Goal: Information Seeking & Learning: Learn about a topic

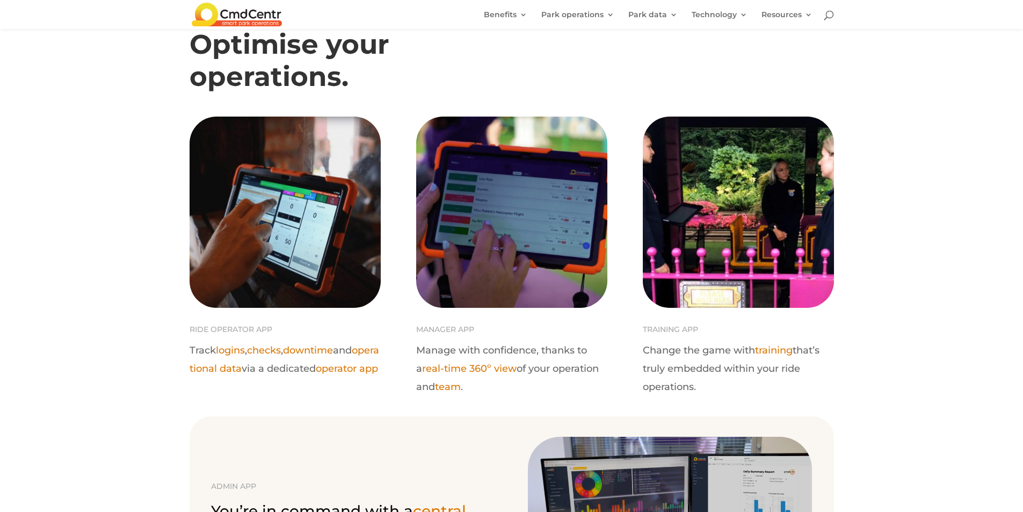
scroll to position [483, 0]
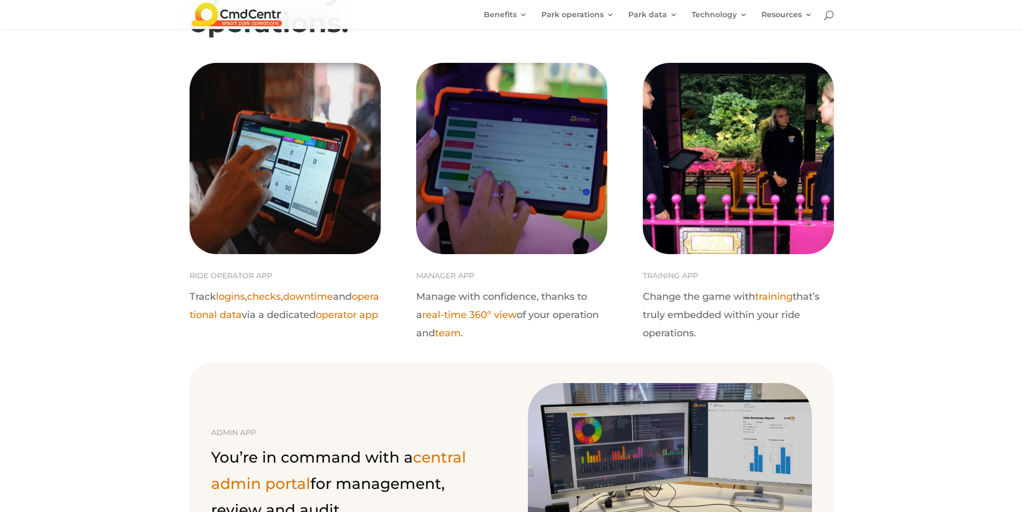
click at [261, 311] on link "operational data" at bounding box center [285, 306] width 190 height 30
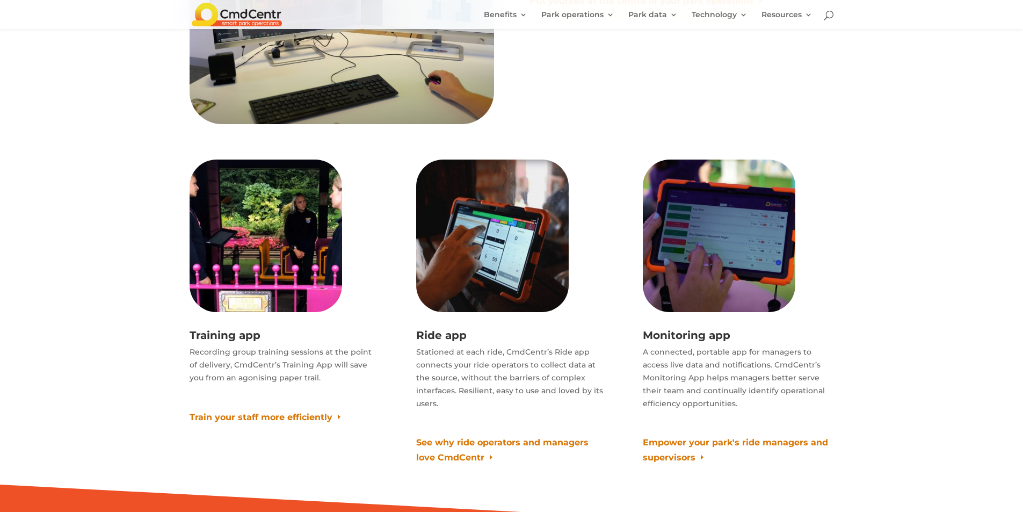
scroll to position [6413, 0]
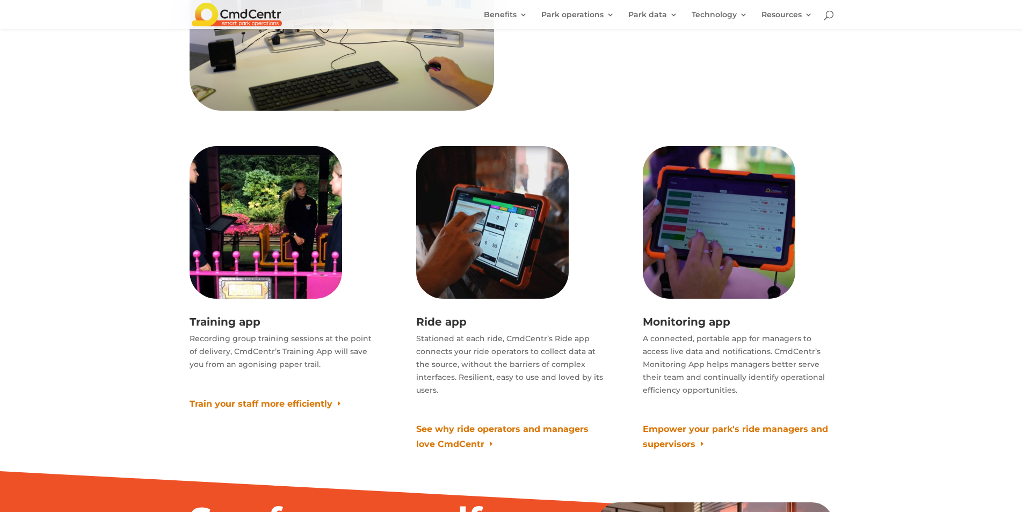
click at [526, 422] on link "See why ride operators and managers love CmdCentr" at bounding box center [511, 436] width 191 height 29
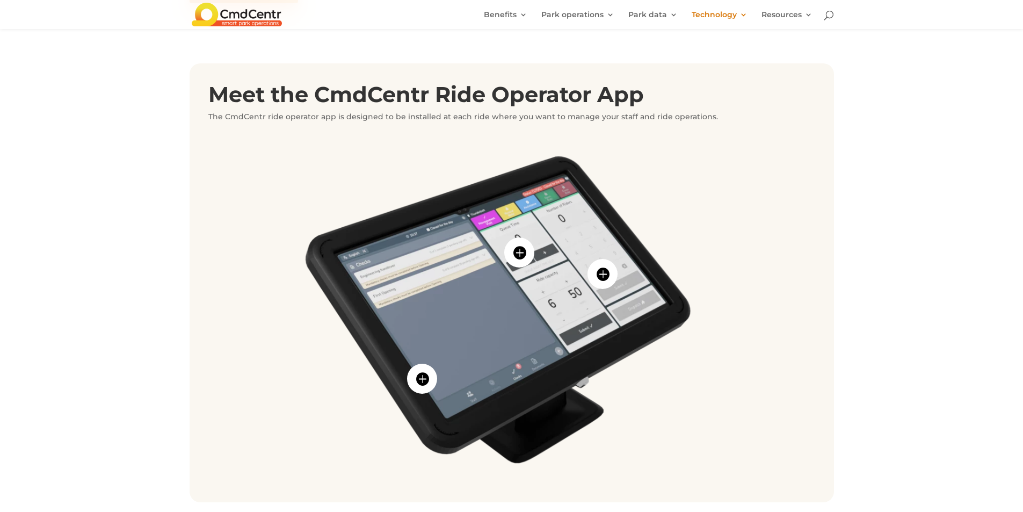
scroll to position [430, 0]
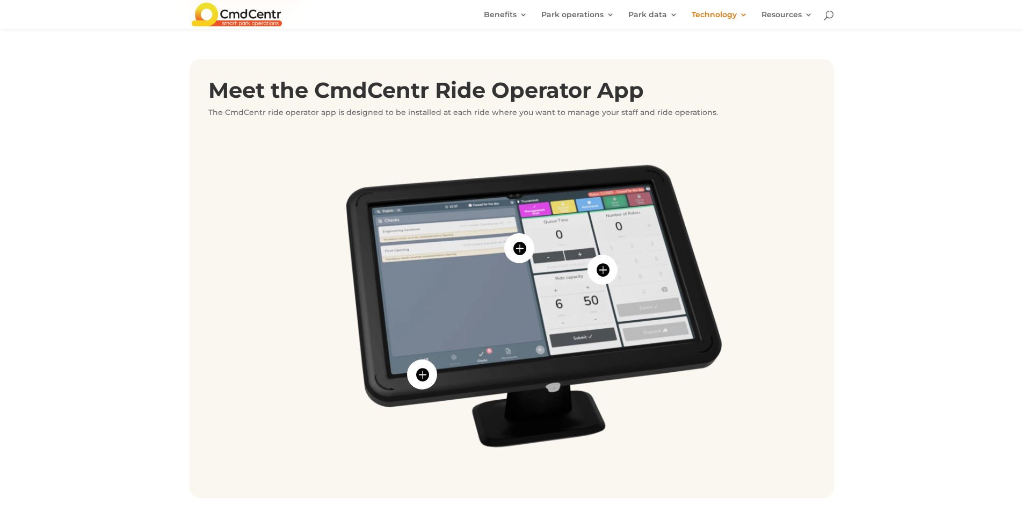
click at [607, 276] on span "" at bounding box center [603, 270] width 30 height 30
click at [604, 271] on span "" at bounding box center [603, 270] width 30 height 30
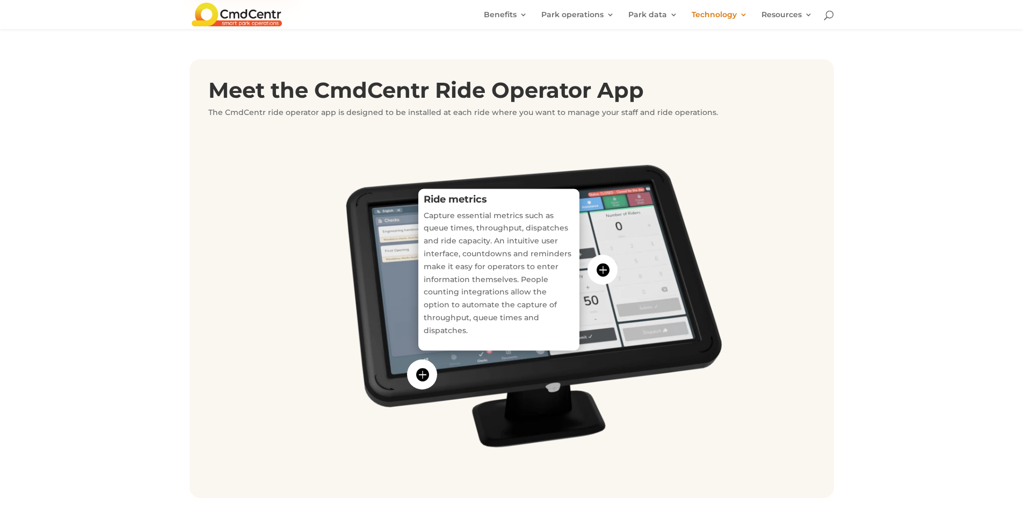
click at [604, 271] on span "" at bounding box center [603, 270] width 30 height 30
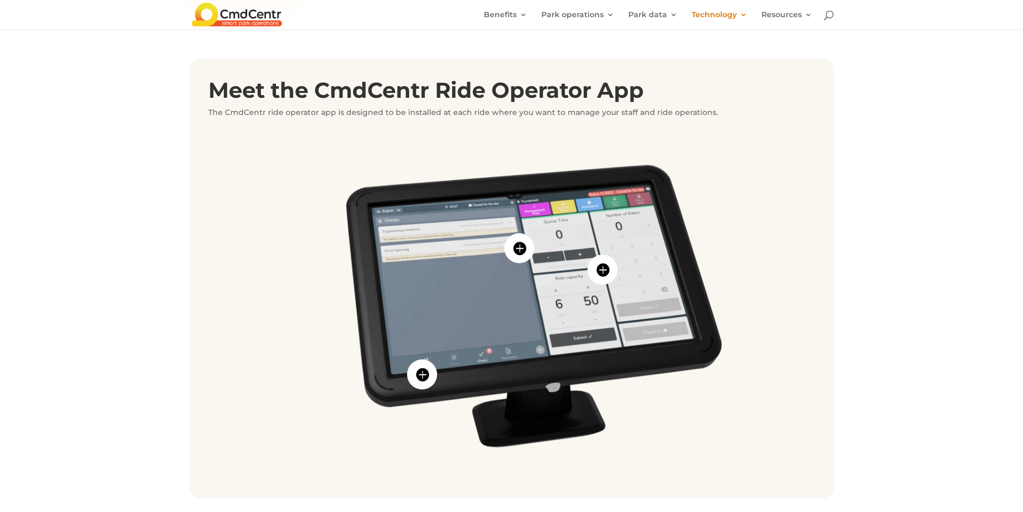
click at [907, 336] on div "Meet the CmdCentr Ride Operator App The CmdCentr ride operator app is designed …" at bounding box center [511, 278] width 1023 height 520
click at [603, 265] on span "" at bounding box center [603, 270] width 30 height 30
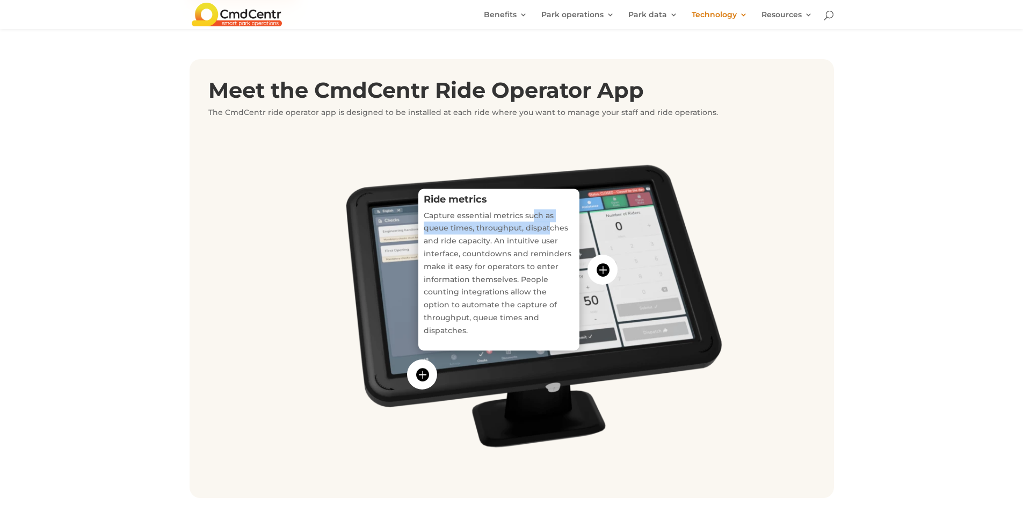
drag, startPoint x: 534, startPoint y: 214, endPoint x: 549, endPoint y: 232, distance: 23.7
click at [549, 232] on p "Capture essential metrics such as queue times, throughput, dispatches and ride …" at bounding box center [499, 273] width 150 height 128
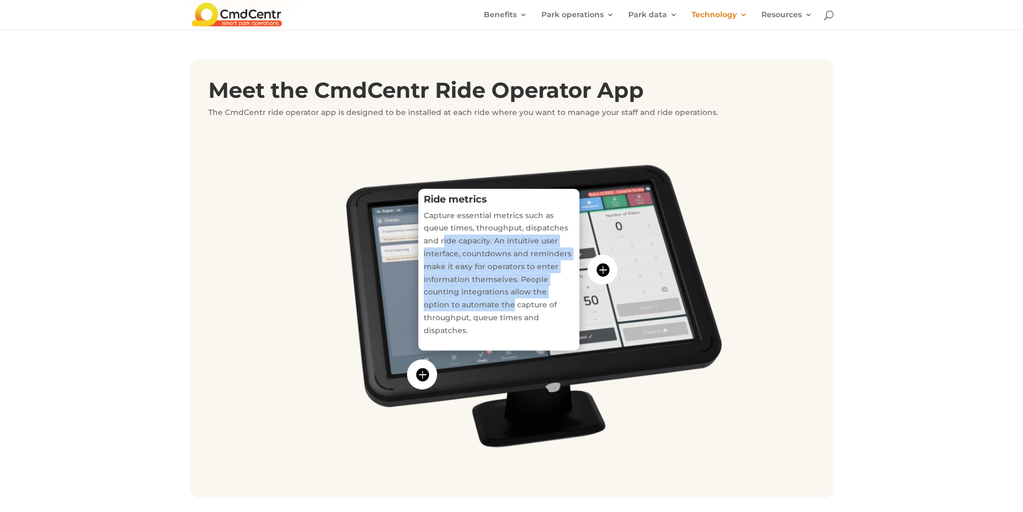
drag, startPoint x: 444, startPoint y: 242, endPoint x: 484, endPoint y: 299, distance: 69.6
click at [484, 299] on p "Capture essential metrics such as queue times, throughput, dispatches and ride …" at bounding box center [499, 273] width 150 height 128
click at [527, 290] on p "Capture essential metrics such as queue times, throughput, dispatches and ride …" at bounding box center [499, 273] width 150 height 128
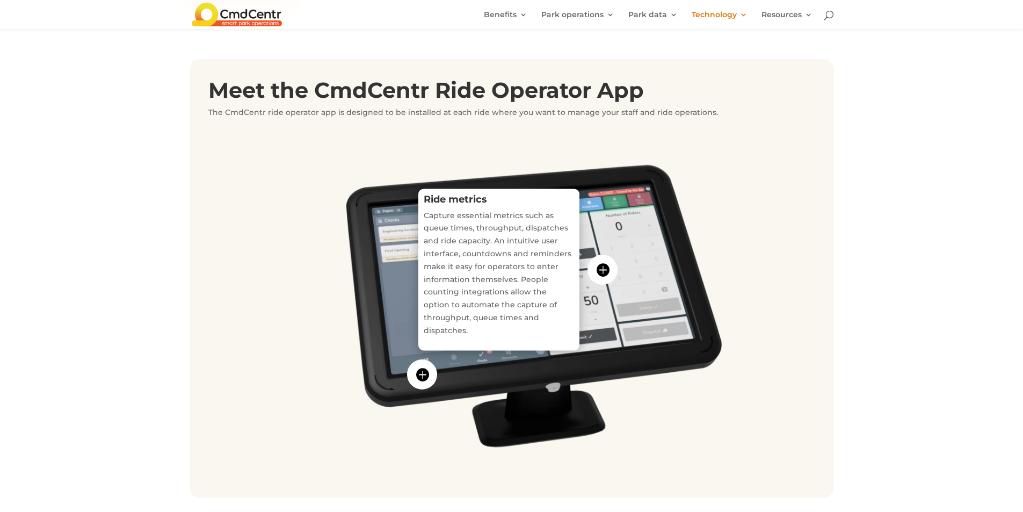
click at [630, 373] on img at bounding box center [511, 307] width 607 height 342
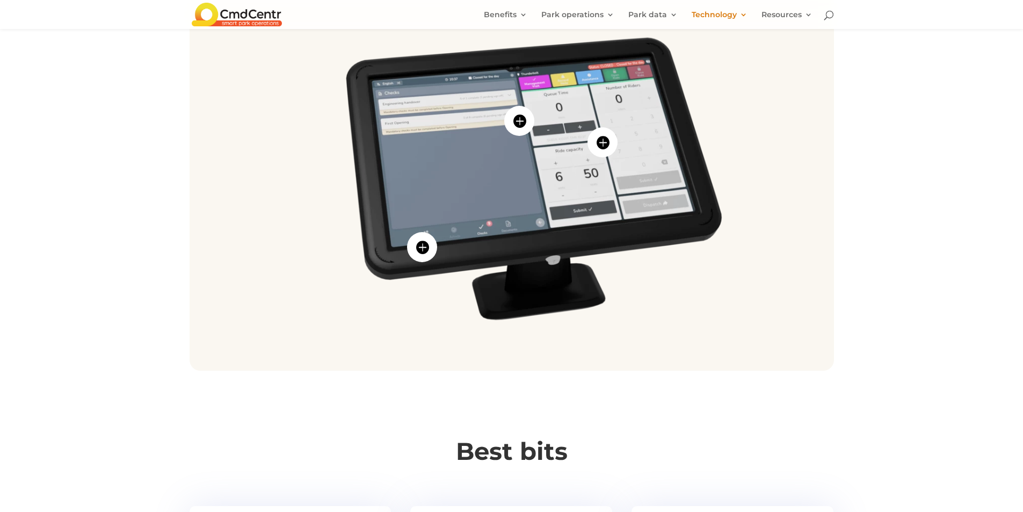
scroll to position [376, 0]
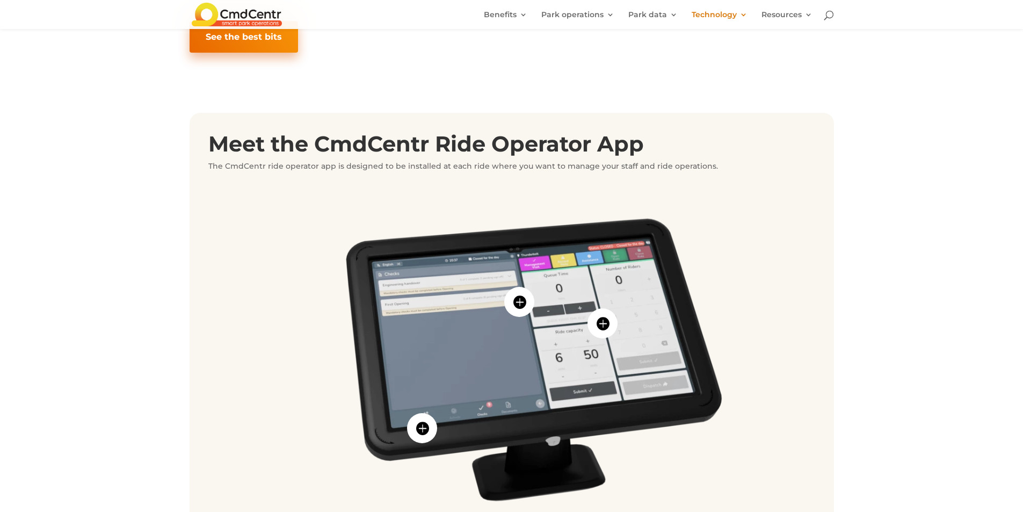
click at [508, 305] on span "" at bounding box center [519, 302] width 30 height 30
click at [540, 356] on img at bounding box center [511, 361] width 607 height 342
click at [511, 296] on span "" at bounding box center [519, 302] width 30 height 30
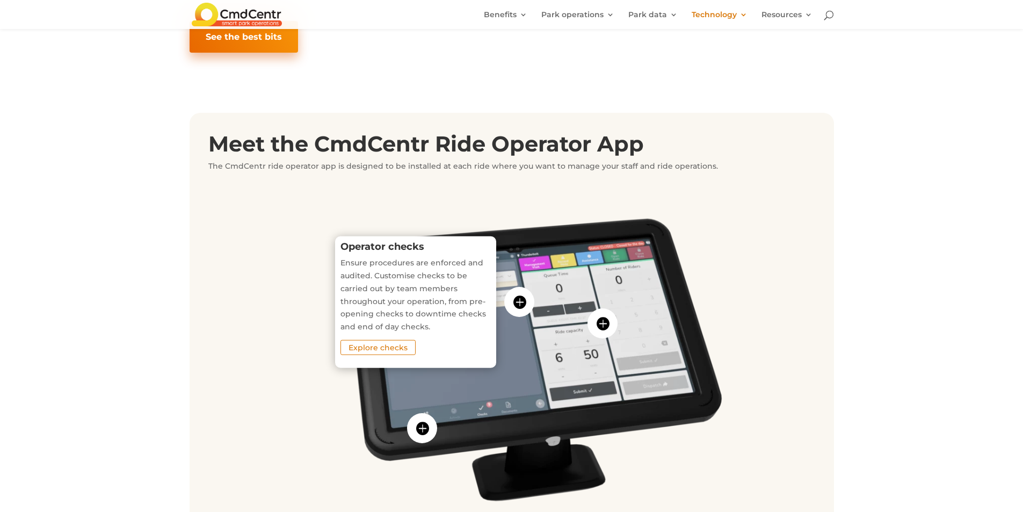
click at [528, 350] on img at bounding box center [511, 361] width 607 height 342
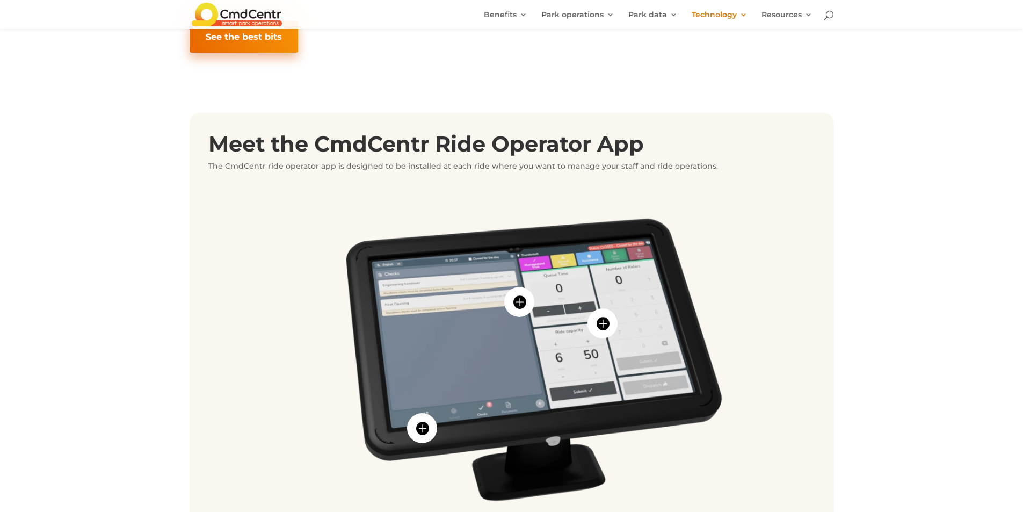
click at [428, 422] on span "" at bounding box center [422, 428] width 30 height 30
click at [418, 424] on span "" at bounding box center [422, 428] width 30 height 30
click at [869, 406] on div "Meet the CmdCentr Ride Operator App The CmdCentr ride operator app is designed …" at bounding box center [511, 332] width 1023 height 520
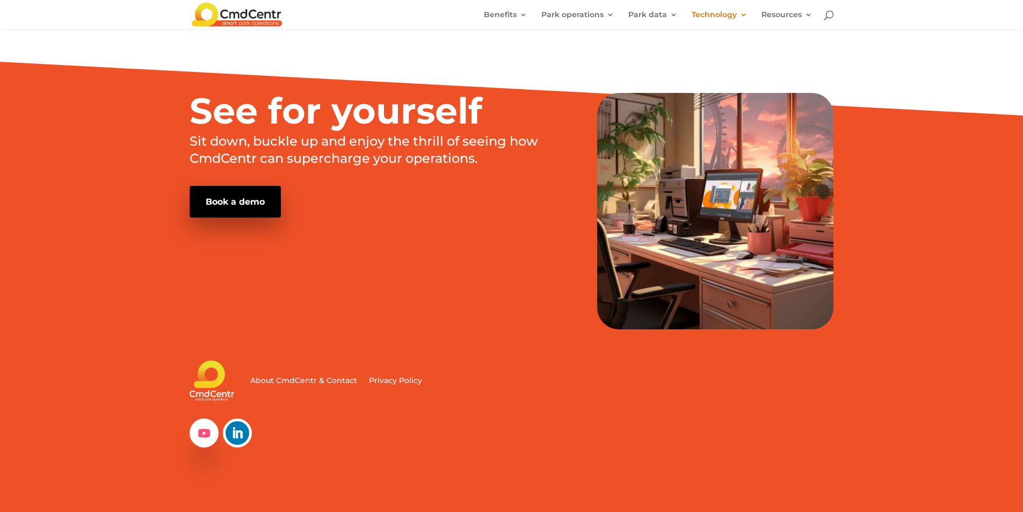
scroll to position [1637, 0]
